Goal: Information Seeking & Learning: Learn about a topic

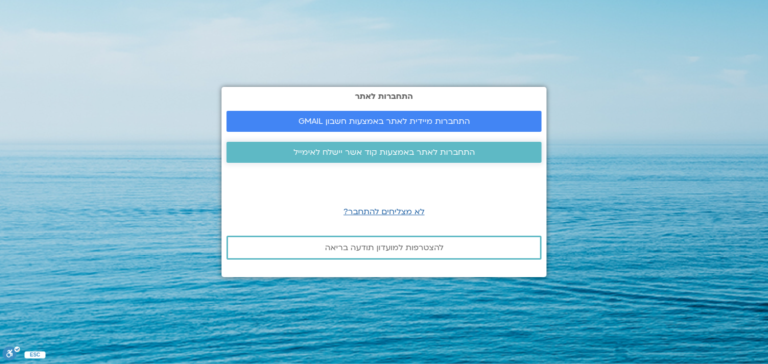
click at [389, 152] on span "התחברות לאתר באמצעות קוד אשר יישלח לאימייל" at bounding box center [383, 152] width 181 height 9
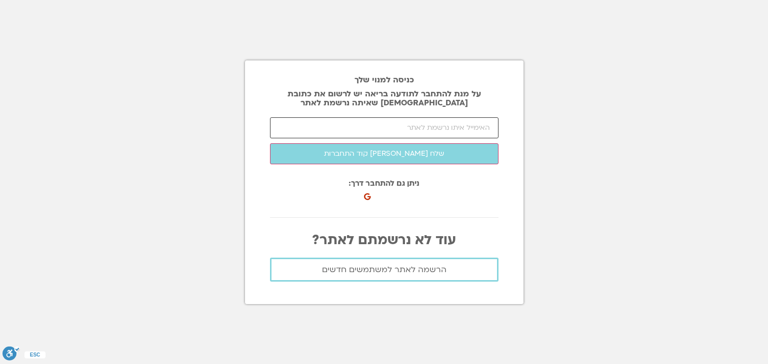
click at [398, 134] on input "email" at bounding box center [384, 127] width 228 height 21
type input "א"
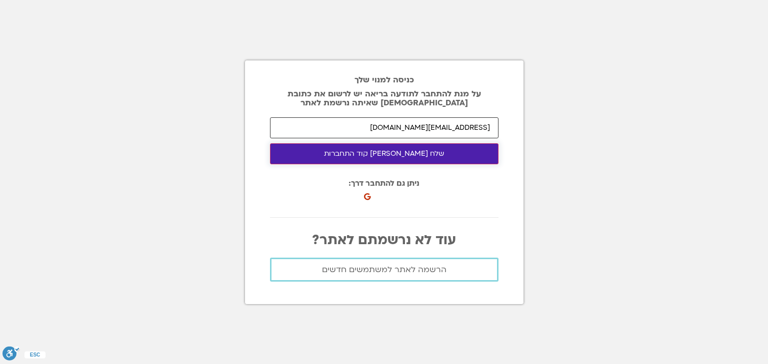
type input "[EMAIL_ADDRESS][DOMAIN_NAME]"
click at [387, 156] on button "שלח [PERSON_NAME] קוד התחברות" at bounding box center [384, 153] width 228 height 21
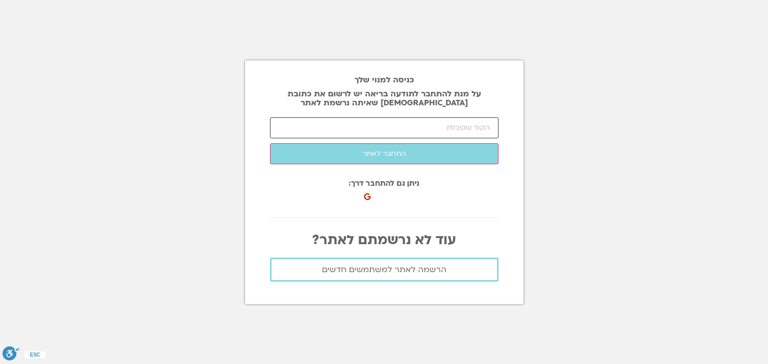
click at [438, 124] on input "number" at bounding box center [384, 127] width 228 height 21
paste input "25720"
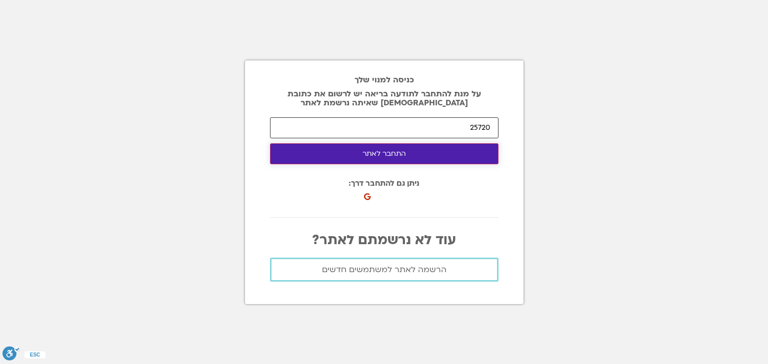
type input "25720"
click at [405, 157] on button "התחבר לאתר" at bounding box center [384, 153] width 228 height 21
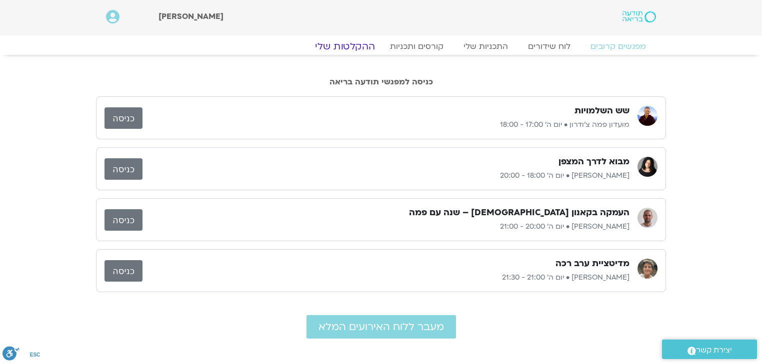
click at [346, 46] on link "ההקלטות שלי" at bounding box center [345, 46] width 84 height 12
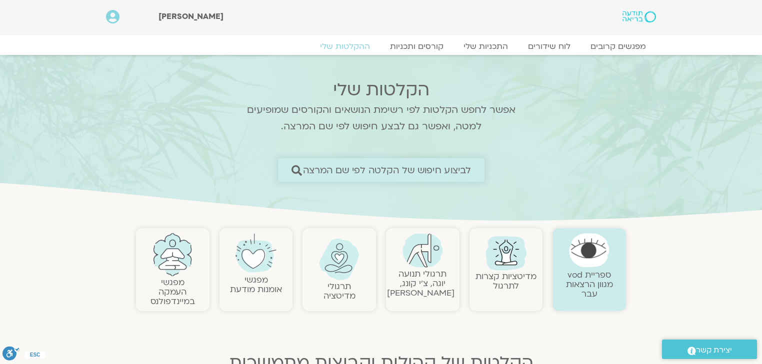
click at [422, 168] on span "לביצוע חיפוש של הקלטה לפי שם המרצה" at bounding box center [386, 170] width 168 height 10
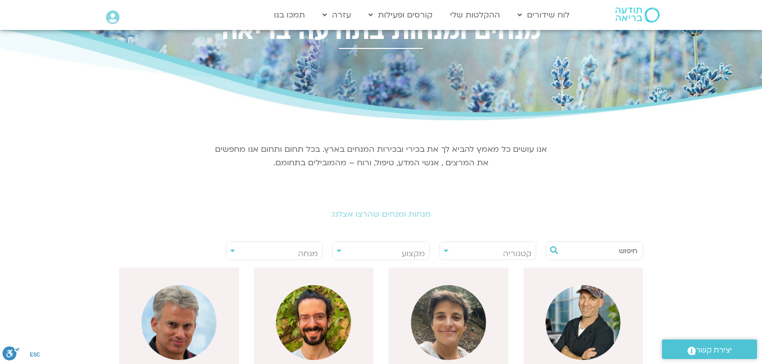
scroll to position [120, 0]
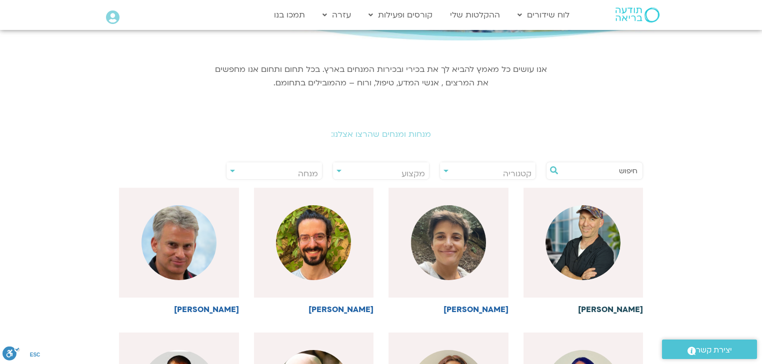
click at [641, 277] on div at bounding box center [583, 243] width 120 height 110
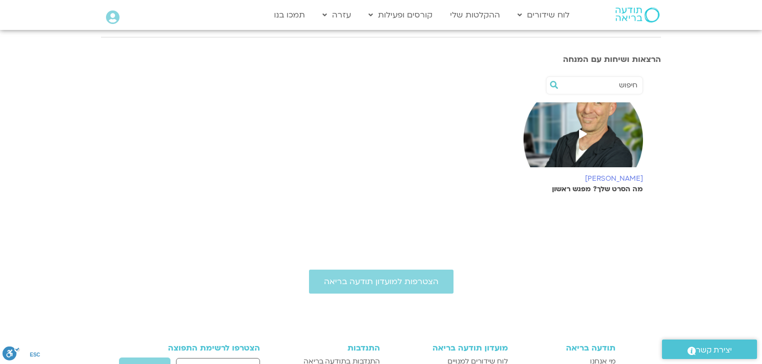
scroll to position [160, 0]
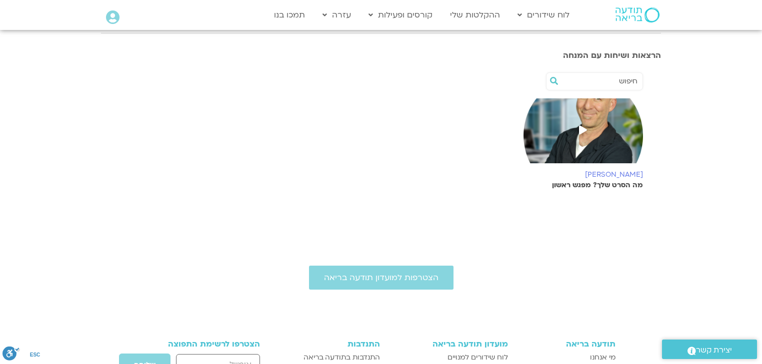
click at [625, 173] on h6 "[PERSON_NAME]" at bounding box center [583, 175] width 120 height 8
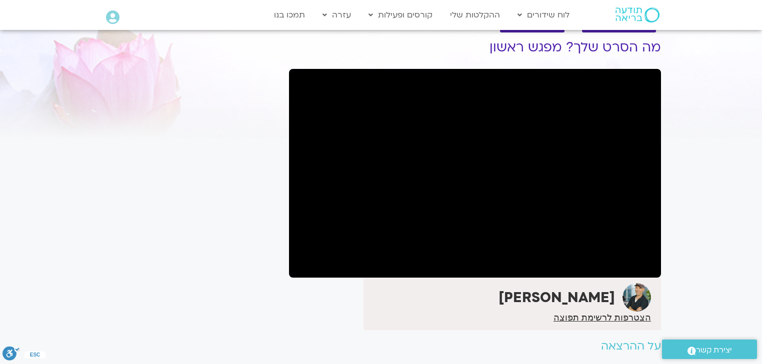
scroll to position [80, 0]
